Goal: Task Accomplishment & Management: Manage account settings

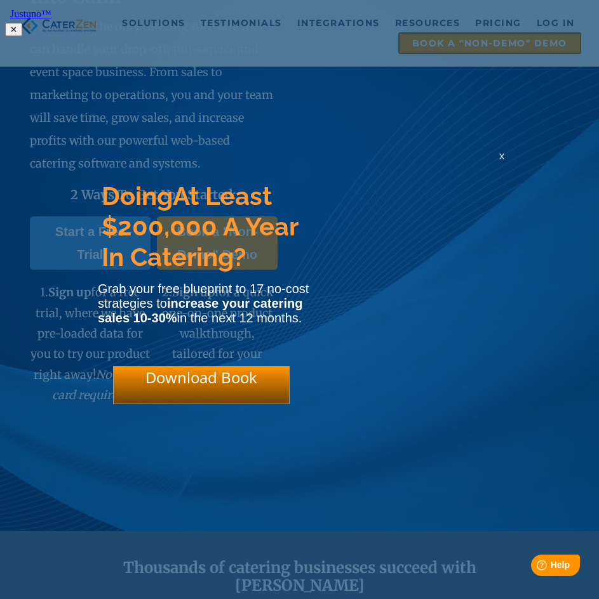
drag, startPoint x: 539, startPoint y: 18, endPoint x: 538, endPoint y: 25, distance: 7.6
click at [539, 18] on html "Justuno™ ✕ Doing At Least $200,000 A Year In Catering? Grab your free blueprint…" at bounding box center [299, 20] width 599 height 41
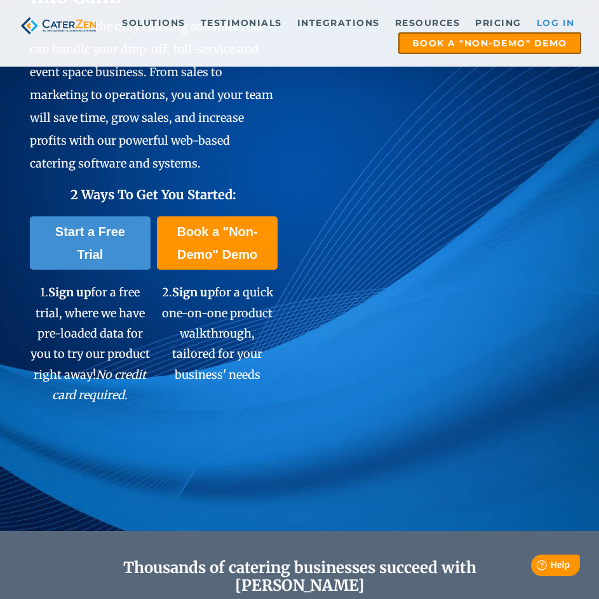
click at [564, 22] on link "Log in" at bounding box center [555, 22] width 51 height 19
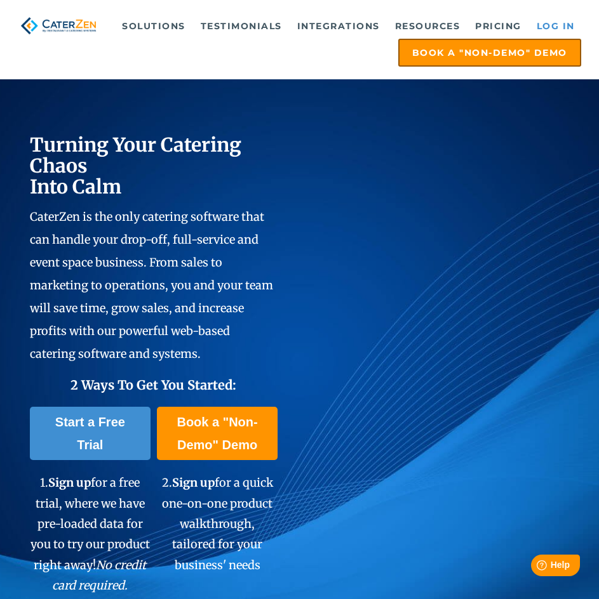
click at [544, 20] on link "Log in" at bounding box center [555, 25] width 51 height 25
click at [549, 27] on link "Log in" at bounding box center [555, 25] width 51 height 25
